Goal: Use online tool/utility: Utilize a website feature to perform a specific function

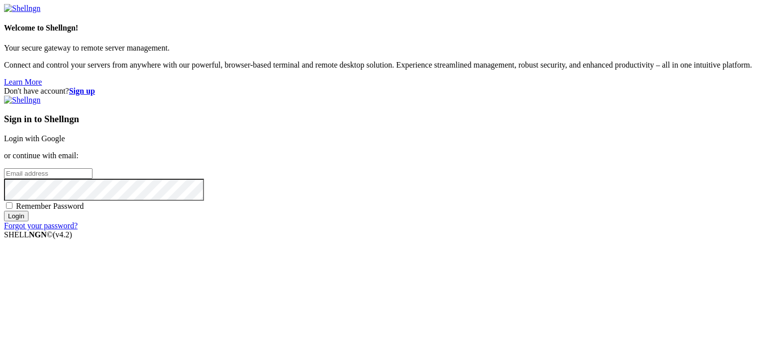
click at [65, 134] on link "Login with Google" at bounding box center [34, 138] width 61 height 9
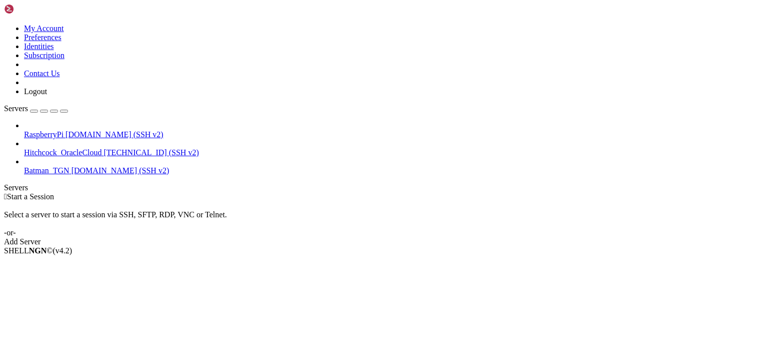
click at [64, 130] on span "RaspberryPi" at bounding box center [44, 134] width 40 height 9
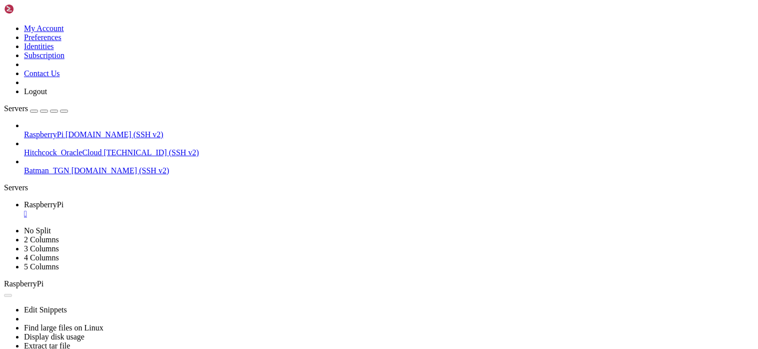
click at [191, 209] on div "" at bounding box center [389, 213] width 730 height 9
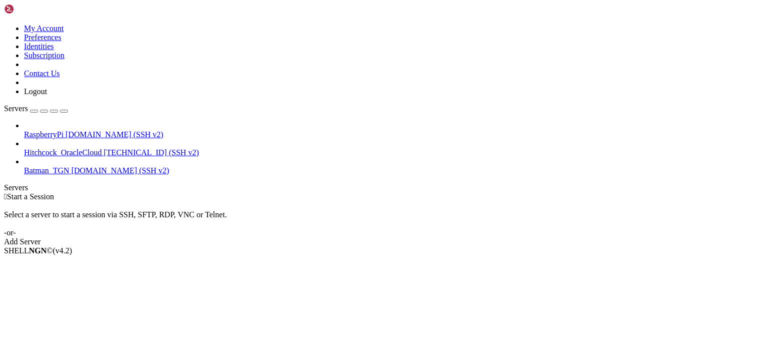
click at [299, 192] on div " Start a Session" at bounding box center [379, 196] width 750 height 9
click at [325, 192] on div " Start a Session Select a server to start a session via SSH, SFTP, RDP, VNC or…" at bounding box center [379, 219] width 750 height 54
click at [284, 192] on div " Start a Session Select a server to start a session via SSH, SFTP, RDP, VNC or…" at bounding box center [379, 219] width 750 height 54
click at [82, 130] on span "[DOMAIN_NAME] (SSH v2)" at bounding box center [115, 134] width 98 height 9
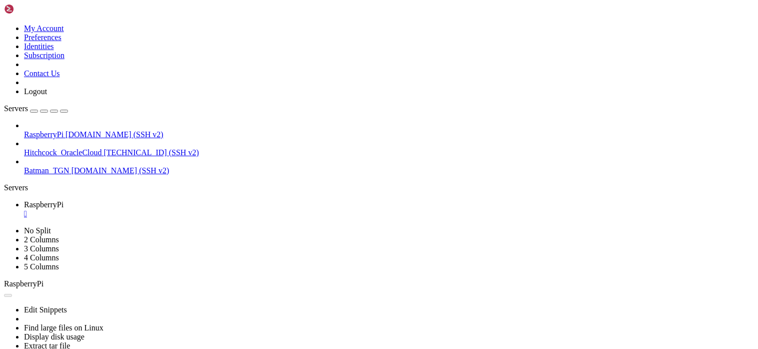
scroll to position [0, 0]
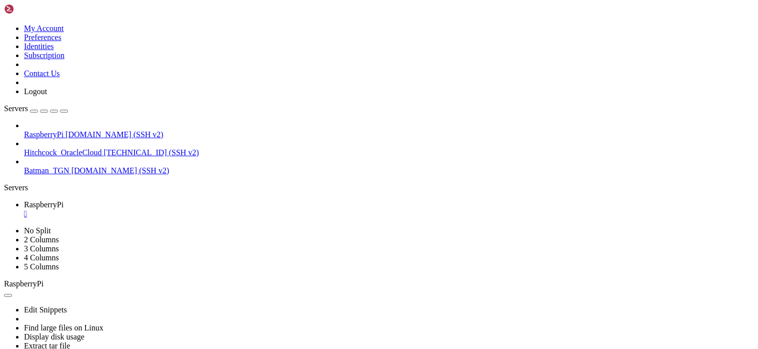
scroll to position [1426, 0]
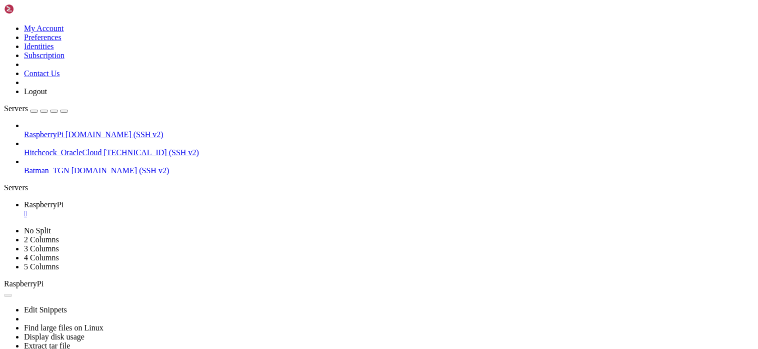
click at [190, 209] on div "" at bounding box center [389, 213] width 730 height 9
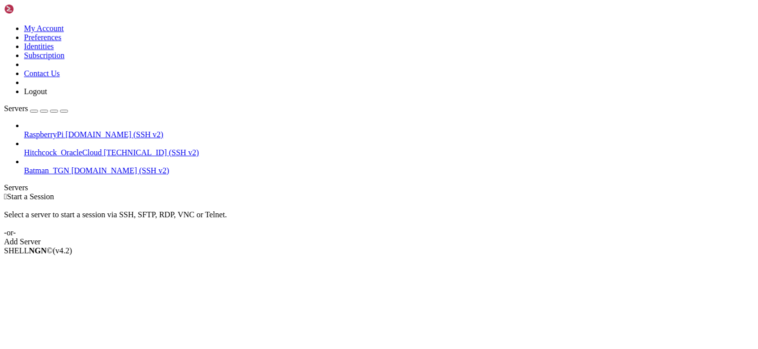
click at [186, 255] on div "SHELL NGN © (v 4.2 )" at bounding box center [379, 250] width 750 height 9
click at [286, 201] on div "Select a server to start a session via SSH, SFTP, RDP, VNC or Telnet. -or-" at bounding box center [379, 219] width 750 height 36
click at [328, 201] on div "Select a server to start a session via SSH, SFTP, RDP, VNC or Telnet. -or-" at bounding box center [379, 219] width 750 height 36
click at [750, 192] on div " Start a Session Select a server to start a session via SSH, SFTP, RDP, VNC or…" at bounding box center [379, 219] width 750 height 54
click at [359, 201] on div "Select a server to start a session via SSH, SFTP, RDP, VNC or Telnet. -or-" at bounding box center [379, 219] width 750 height 36
